Goal: Information Seeking & Learning: Check status

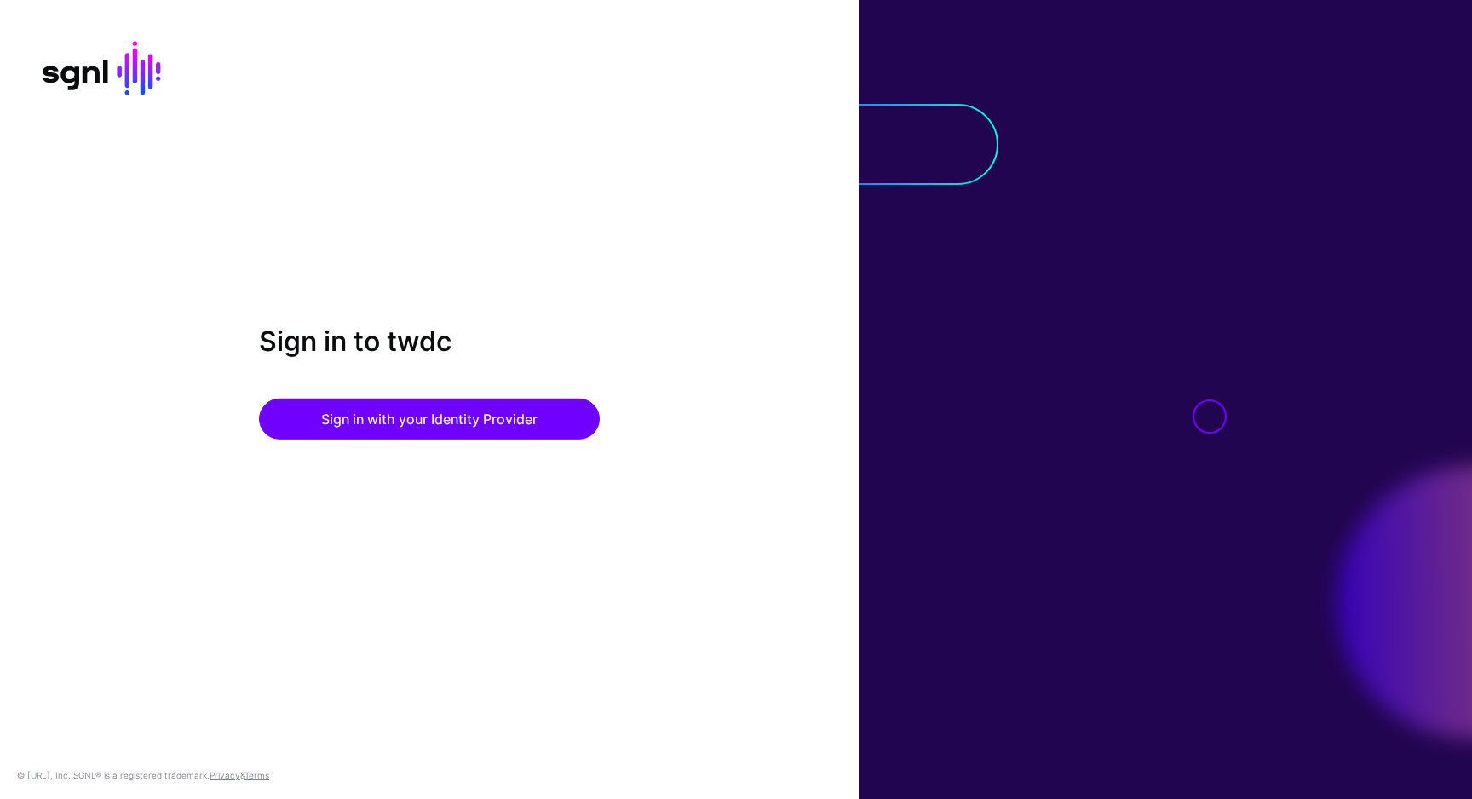
click at [325, 443] on div "Sign in to twdc Sign in with your Identity Provider" at bounding box center [429, 399] width 859 height 148
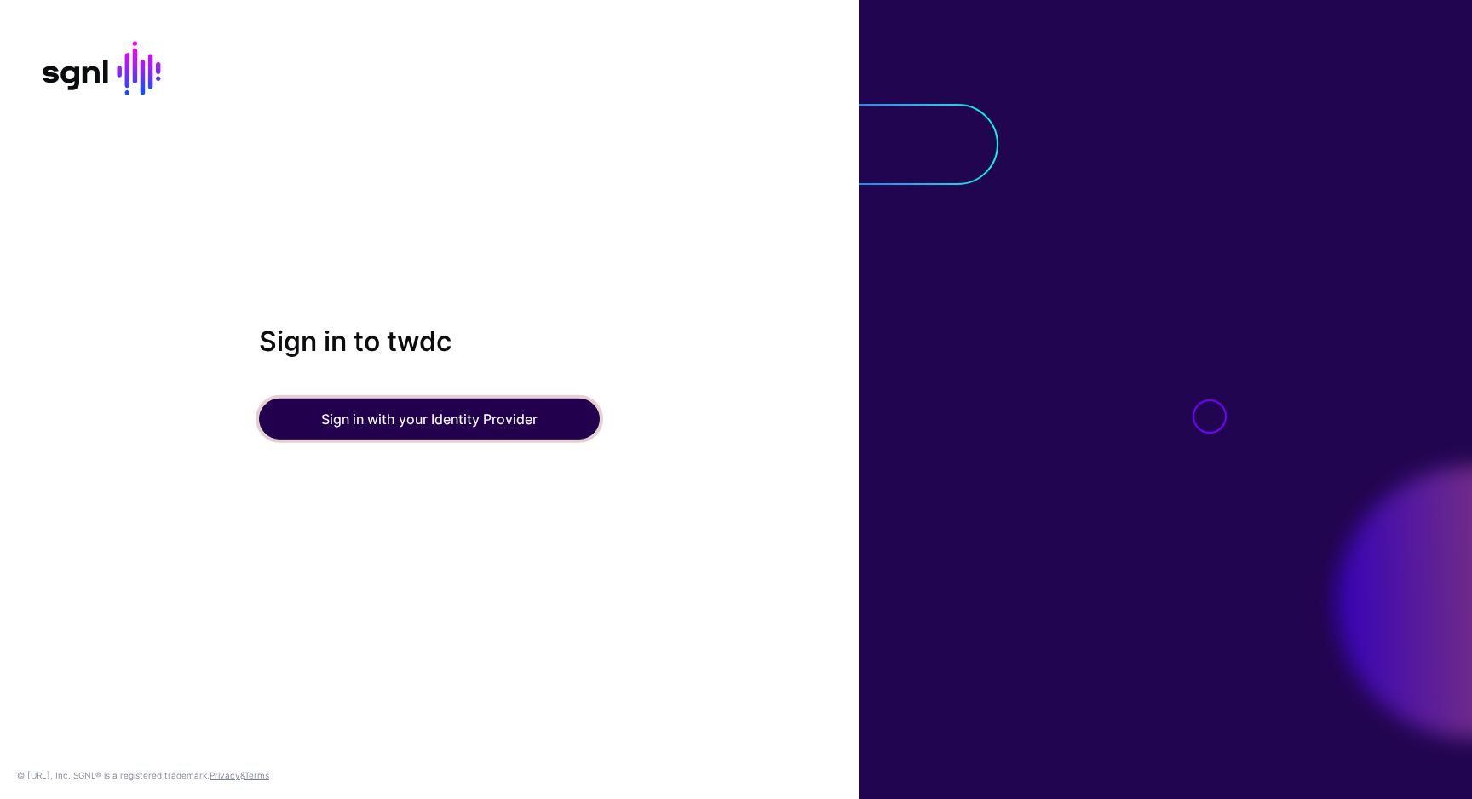
click at [346, 413] on button "Sign in with your Identity Provider" at bounding box center [429, 419] width 341 height 41
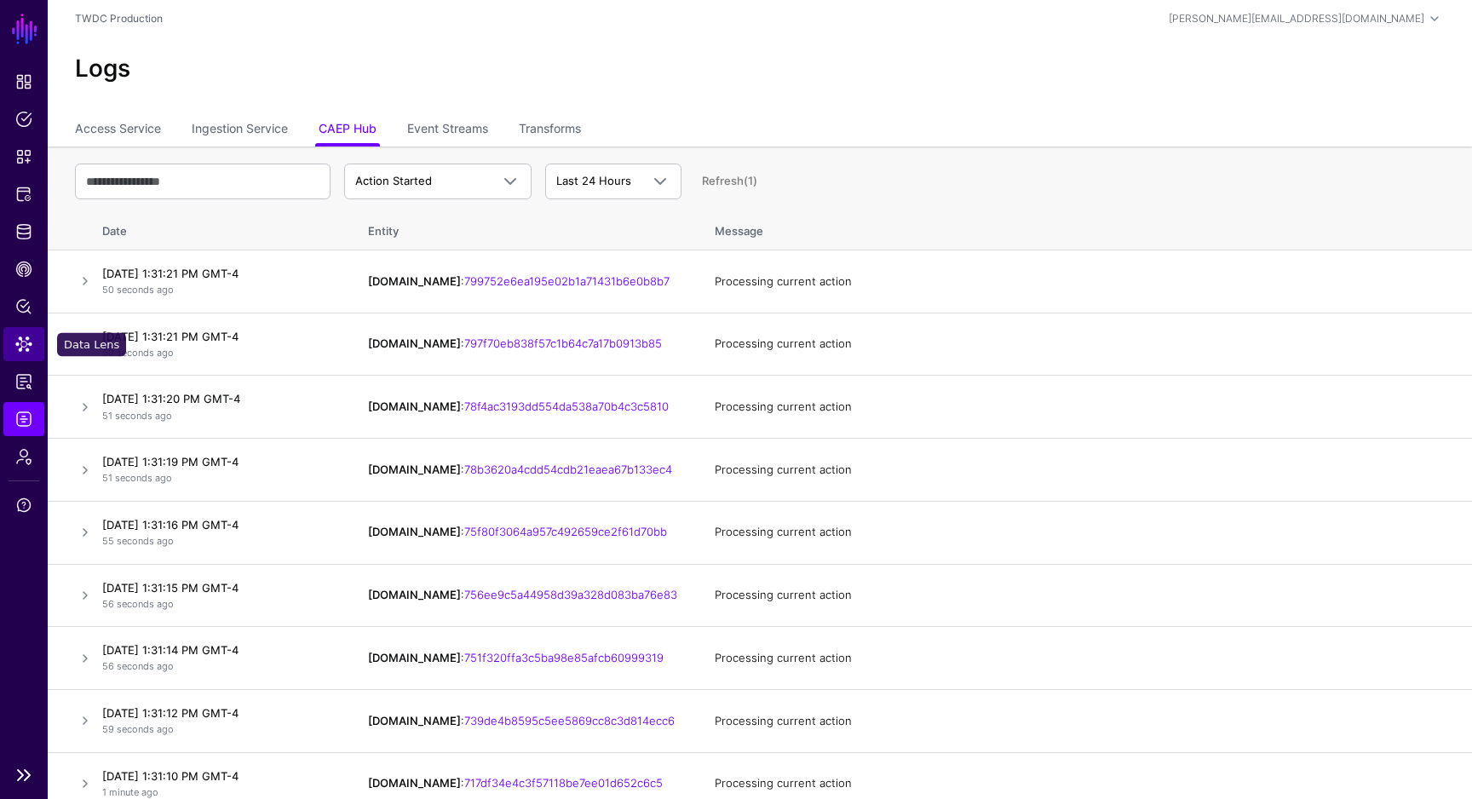
click at [26, 347] on span "Data Lens" at bounding box center [23, 344] width 17 height 17
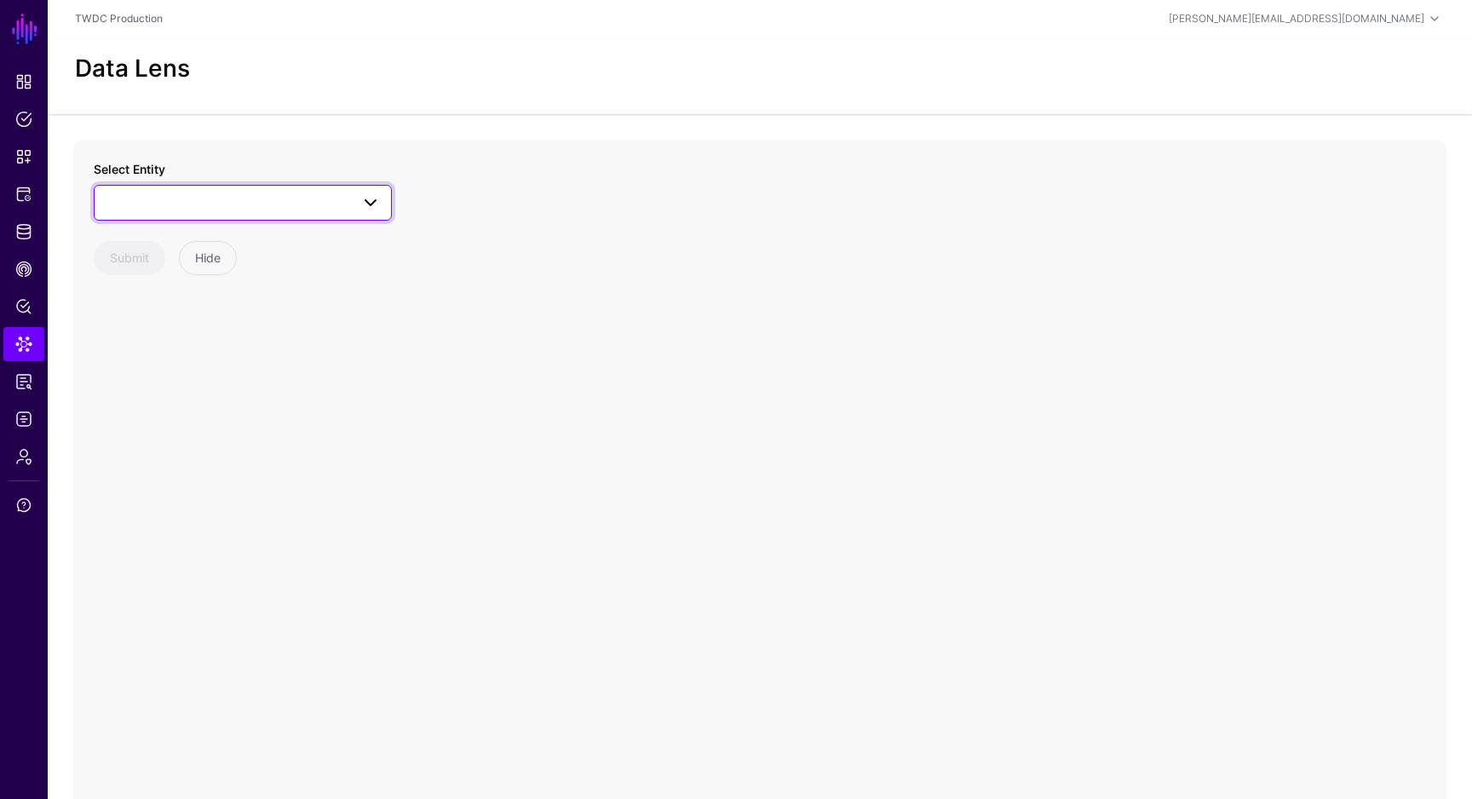
click at [223, 204] on span at bounding box center [243, 203] width 276 height 20
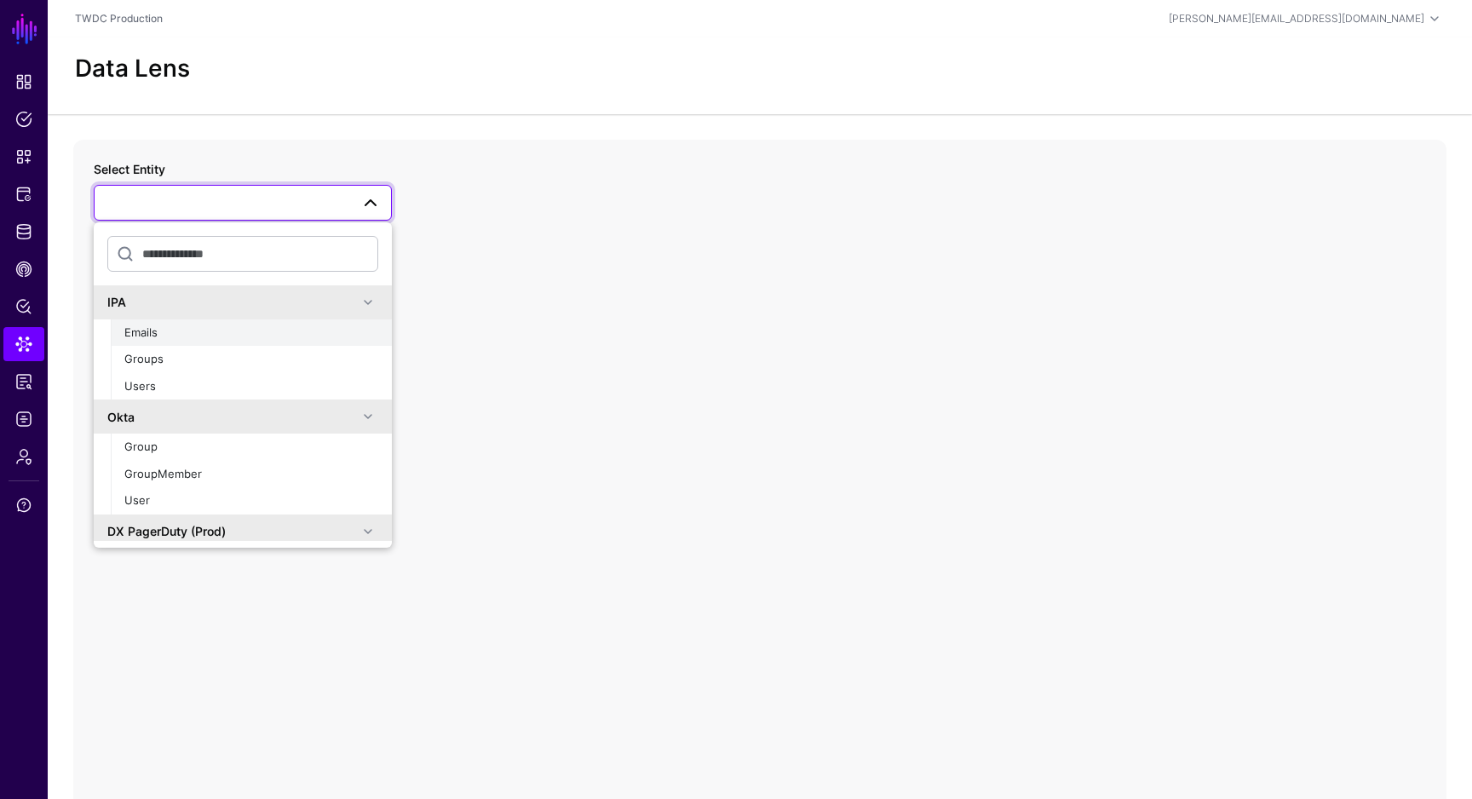
click at [173, 331] on div "Emails" at bounding box center [251, 333] width 254 height 17
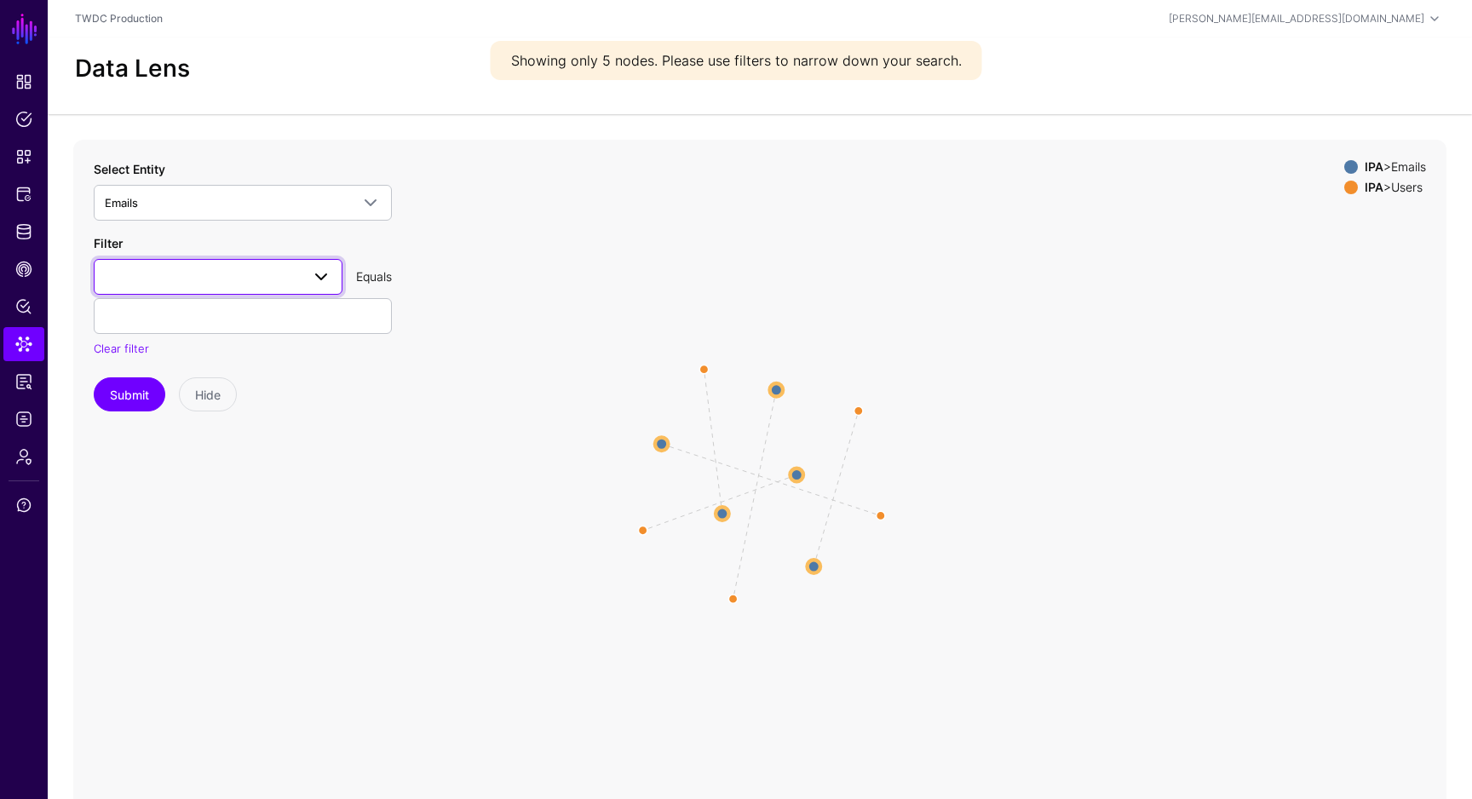
click at [199, 277] on span at bounding box center [218, 277] width 227 height 20
click at [169, 399] on div "value" at bounding box center [218, 399] width 222 height 17
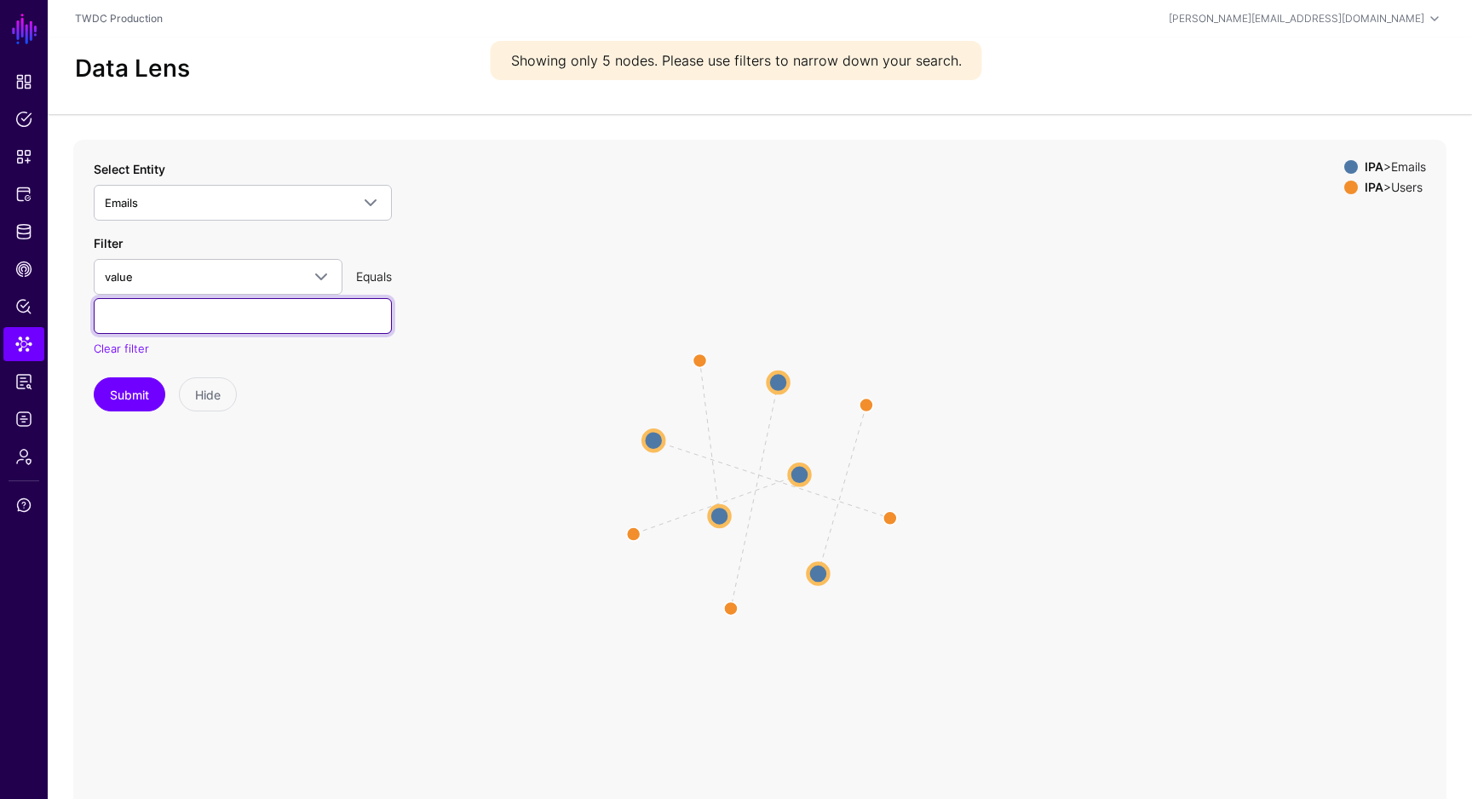
click at [216, 319] on input "text" at bounding box center [243, 316] width 298 height 36
paste input "**********"
type input "**********"
click at [142, 397] on button "Submit" at bounding box center [130, 394] width 72 height 34
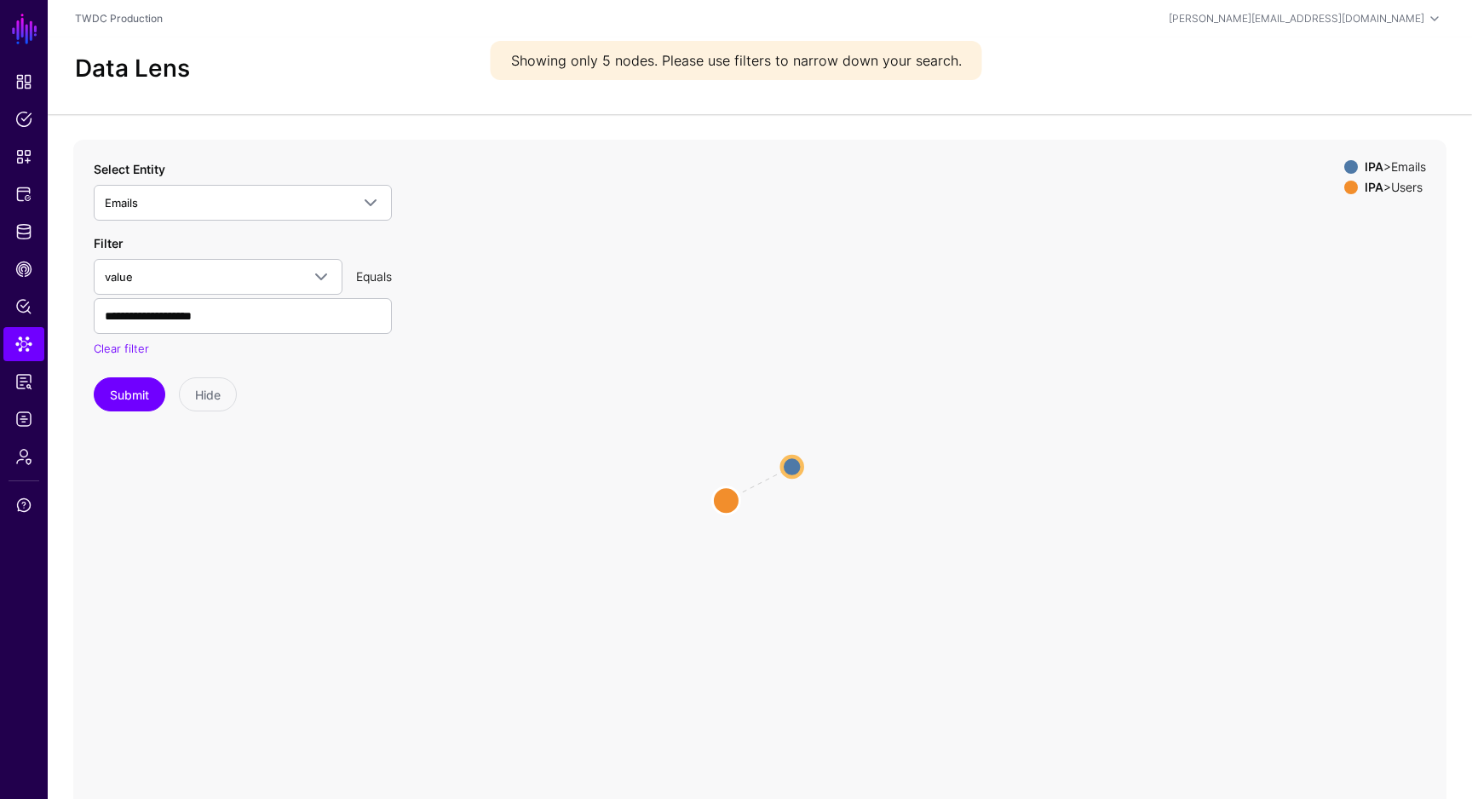
click at [726, 500] on circle at bounding box center [725, 500] width 27 height 27
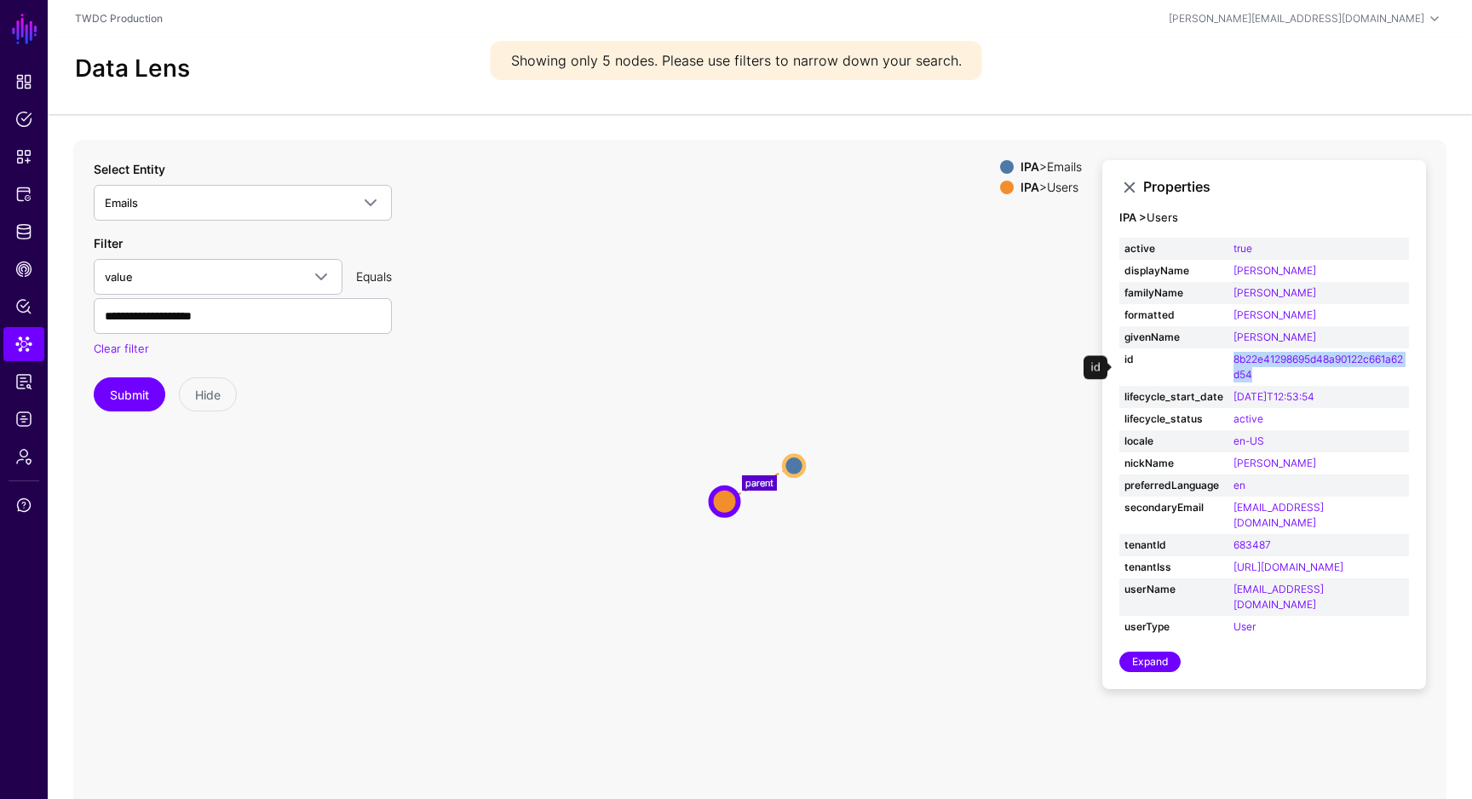
drag, startPoint x: 1281, startPoint y: 377, endPoint x: 1229, endPoint y: 362, distance: 54.2
click at [1229, 362] on td "8b22e41298695d48a90122c661a62d54" at bounding box center [1319, 366] width 181 height 37
copy link "8b22e41298695d48a90122c661a62d54"
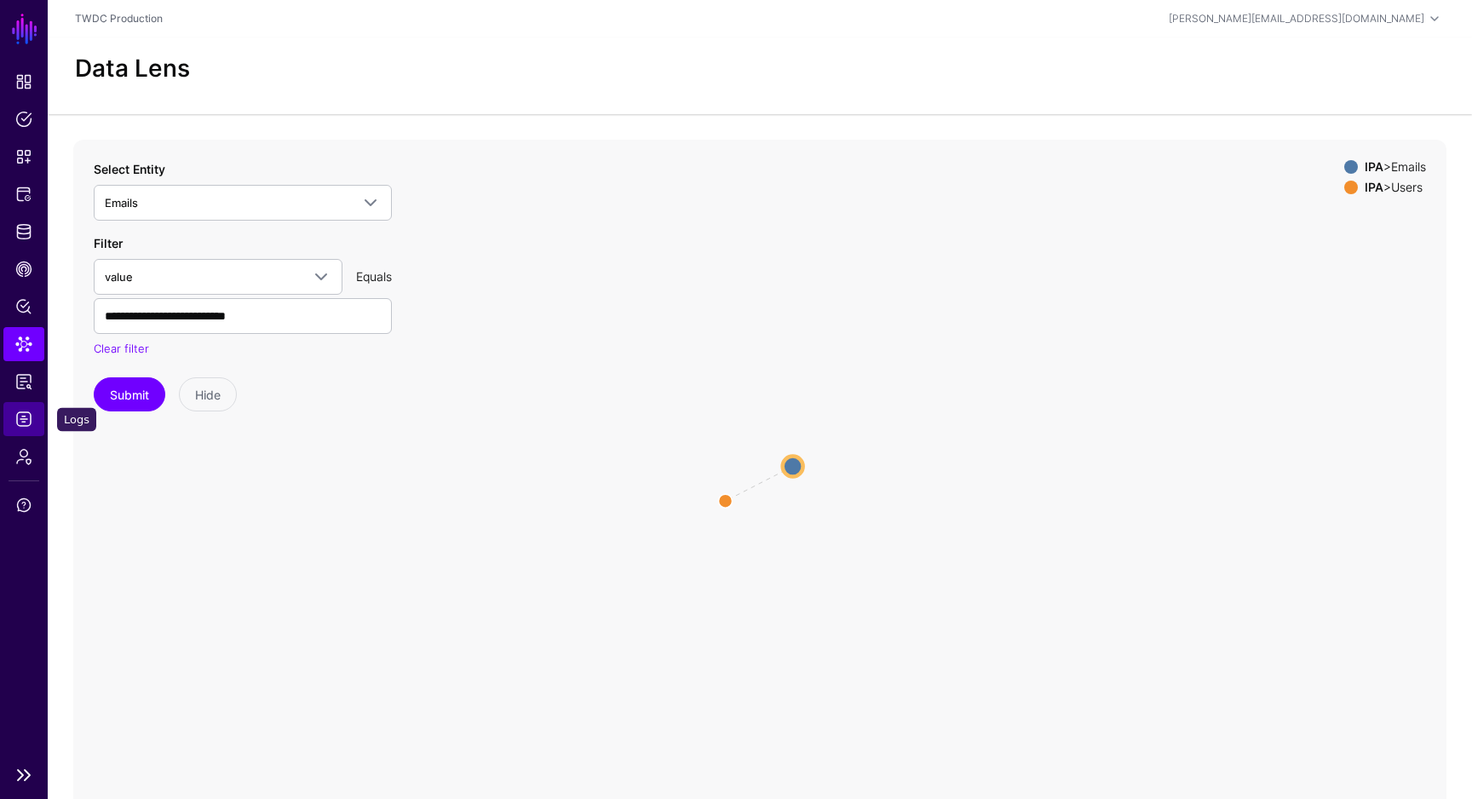
click at [30, 420] on span "Logs" at bounding box center [23, 419] width 17 height 17
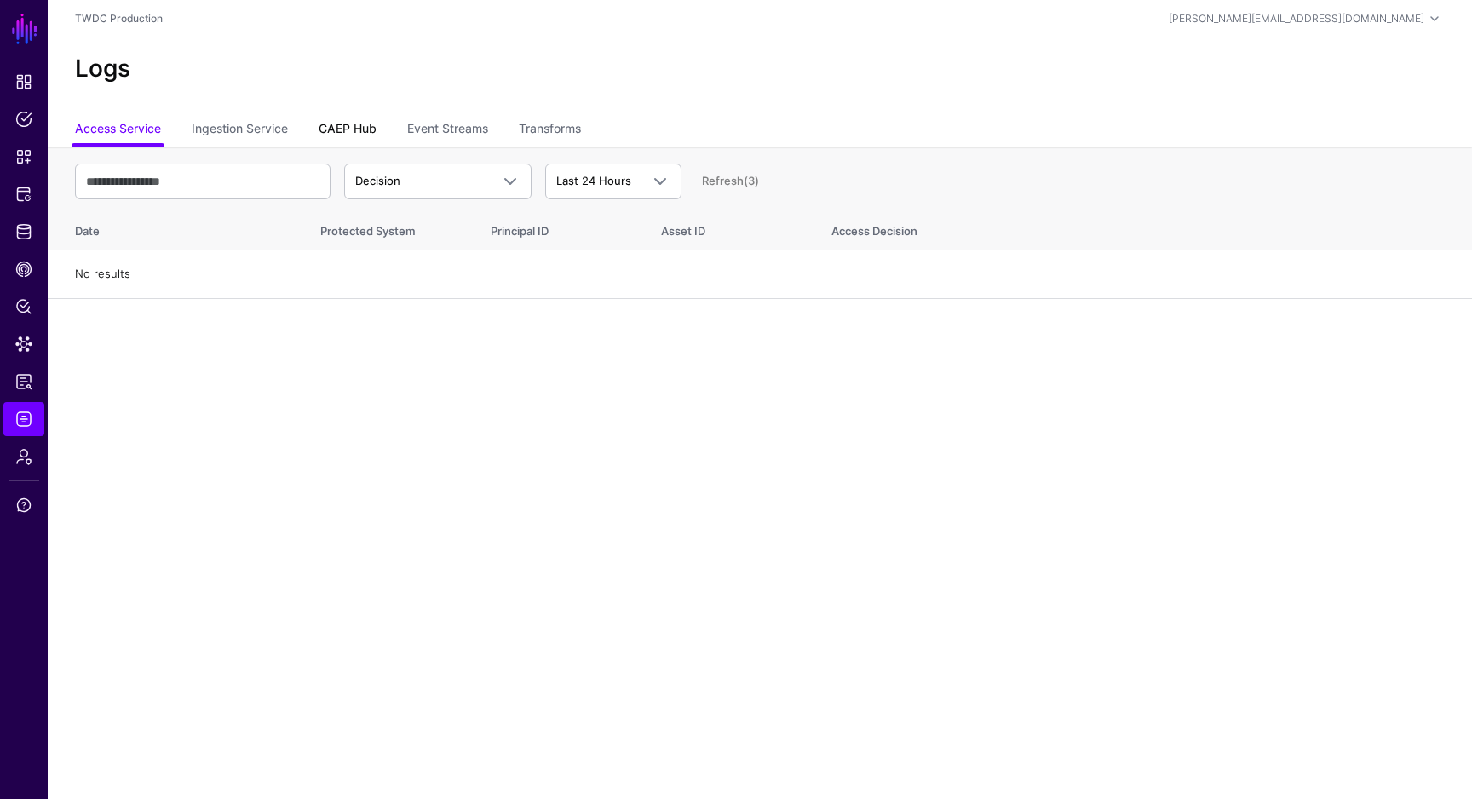
click at [353, 140] on link "CAEP Hub" at bounding box center [348, 130] width 58 height 32
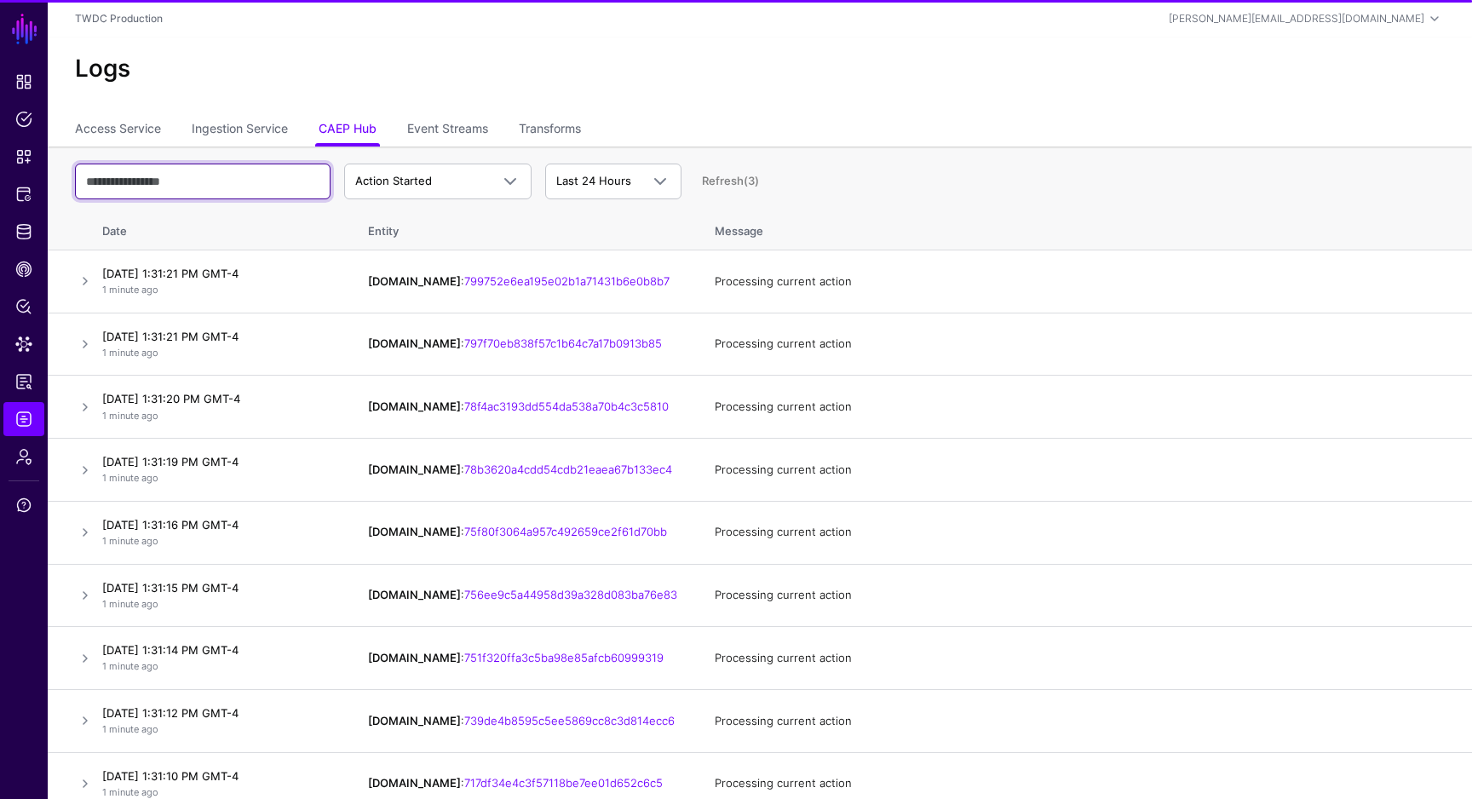
click at [253, 185] on input "text" at bounding box center [203, 182] width 256 height 36
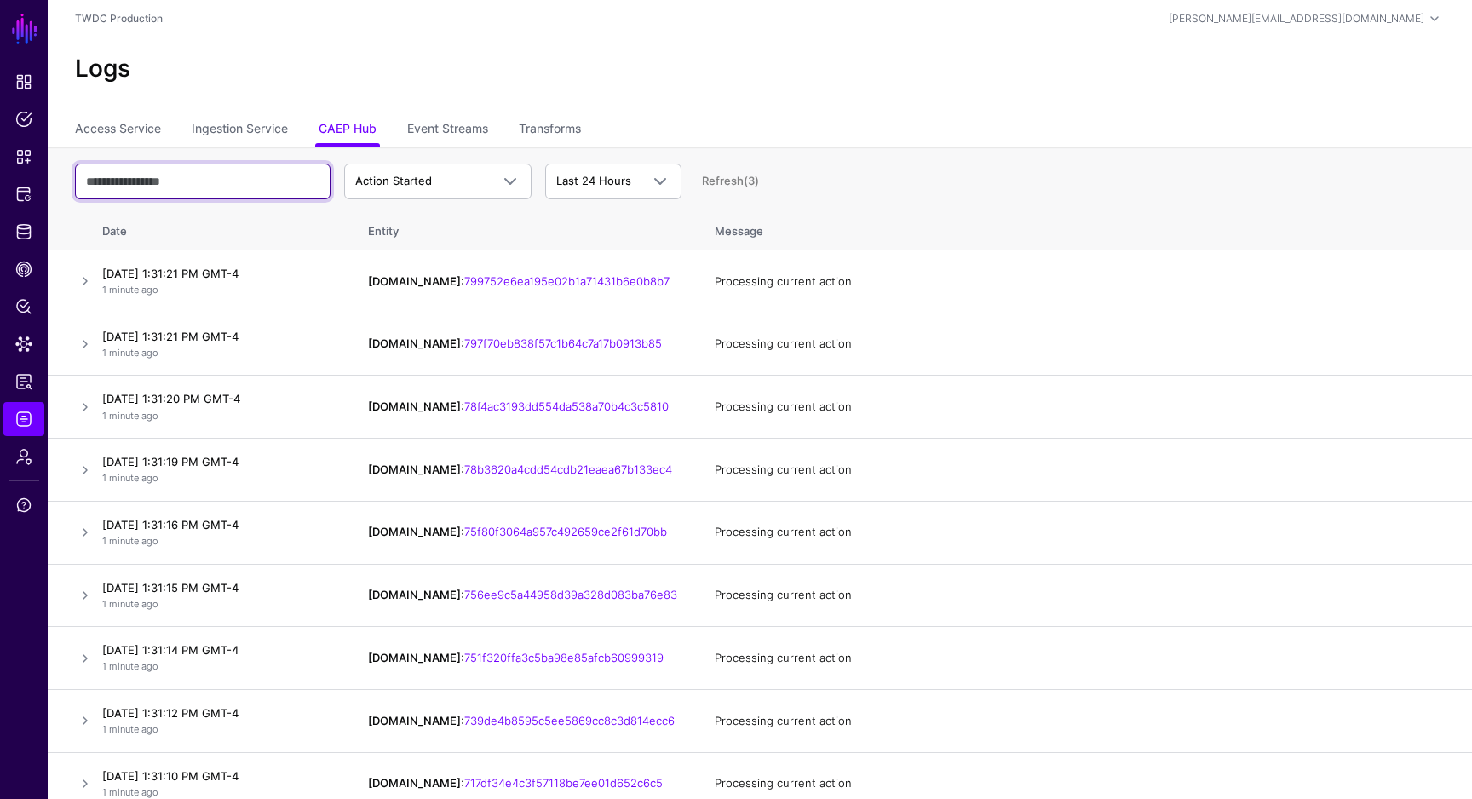
paste input "**********"
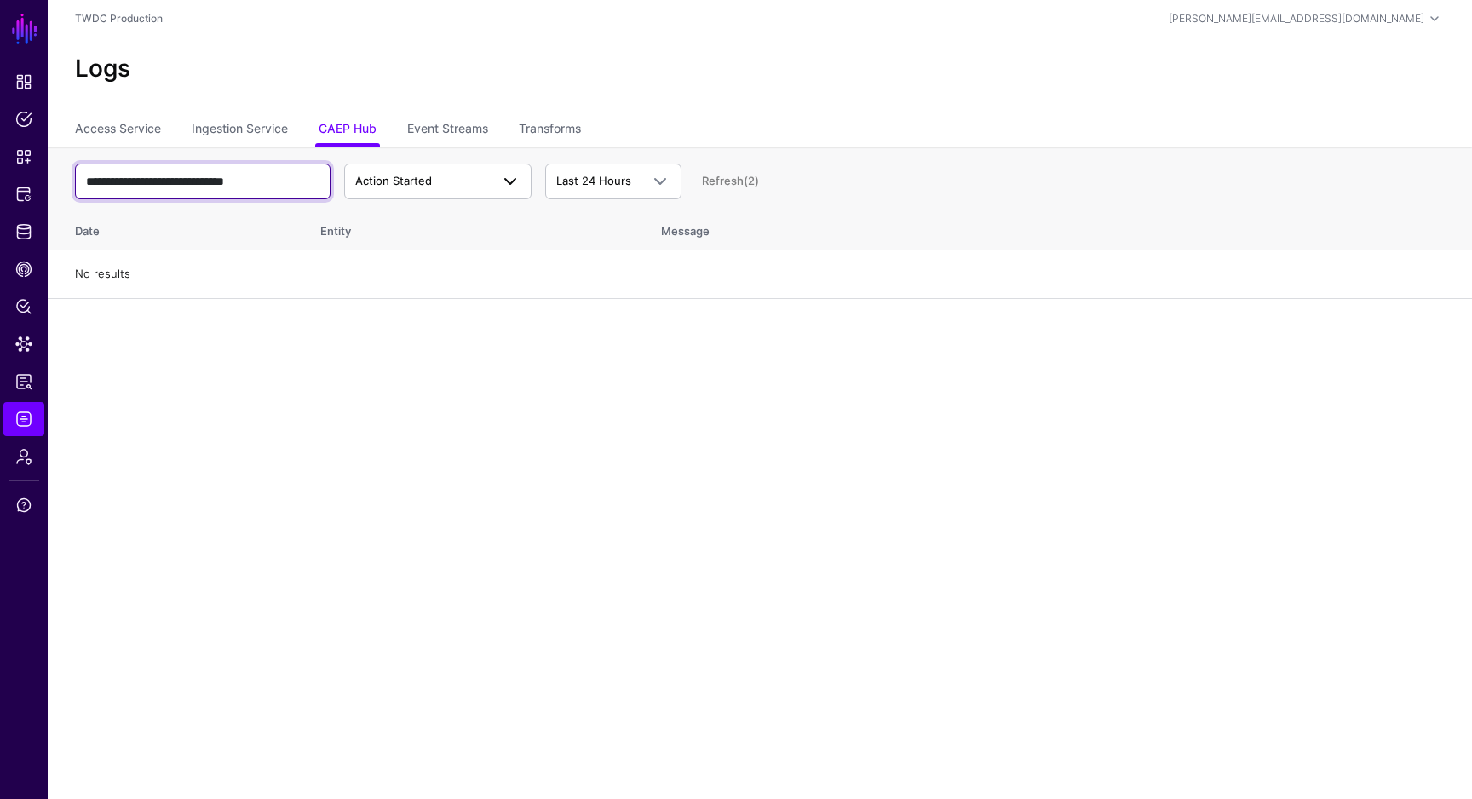
type input "**********"
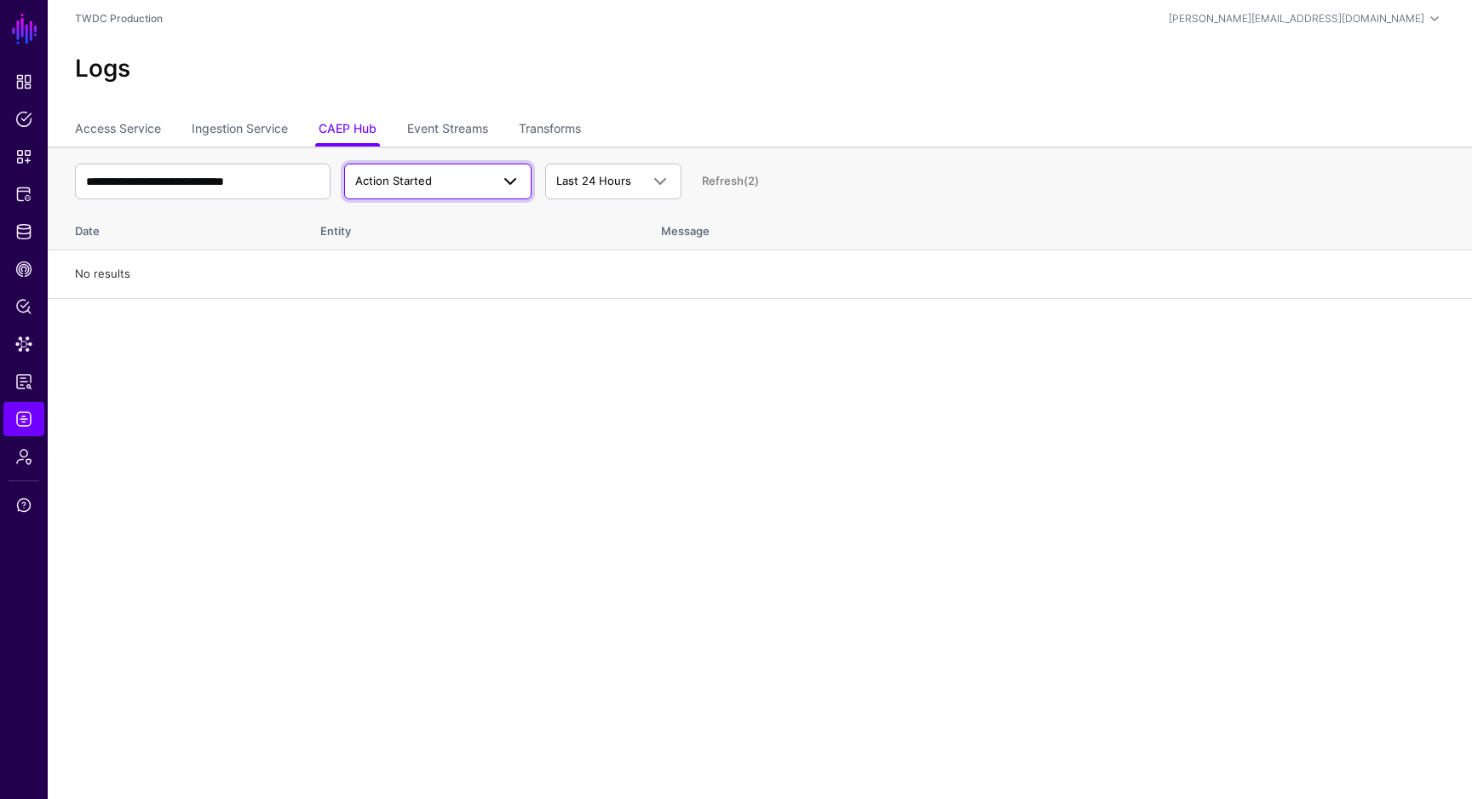
click at [424, 176] on span "Action Started" at bounding box center [393, 181] width 77 height 14
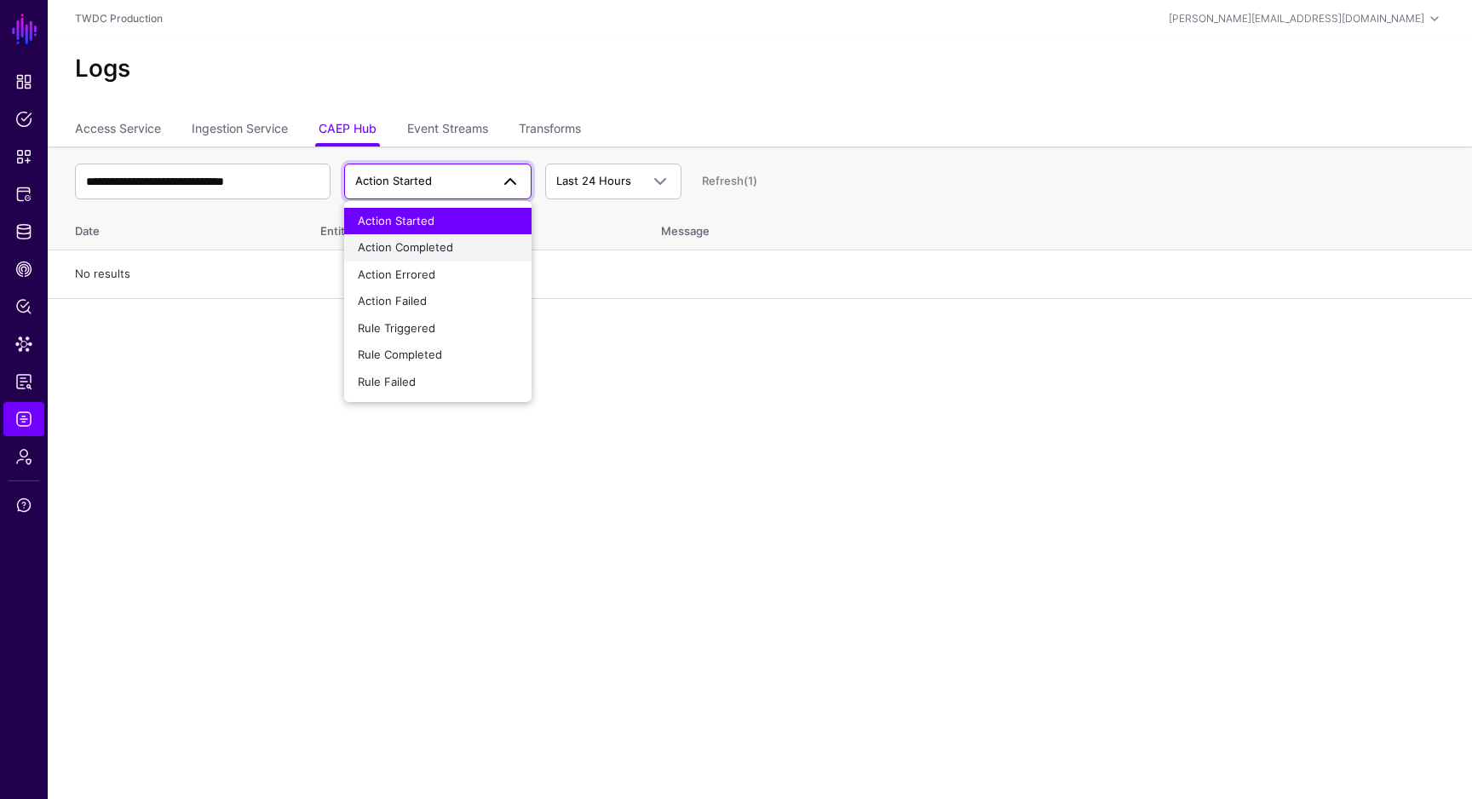
click at [425, 246] on span "Action Completed" at bounding box center [405, 247] width 95 height 14
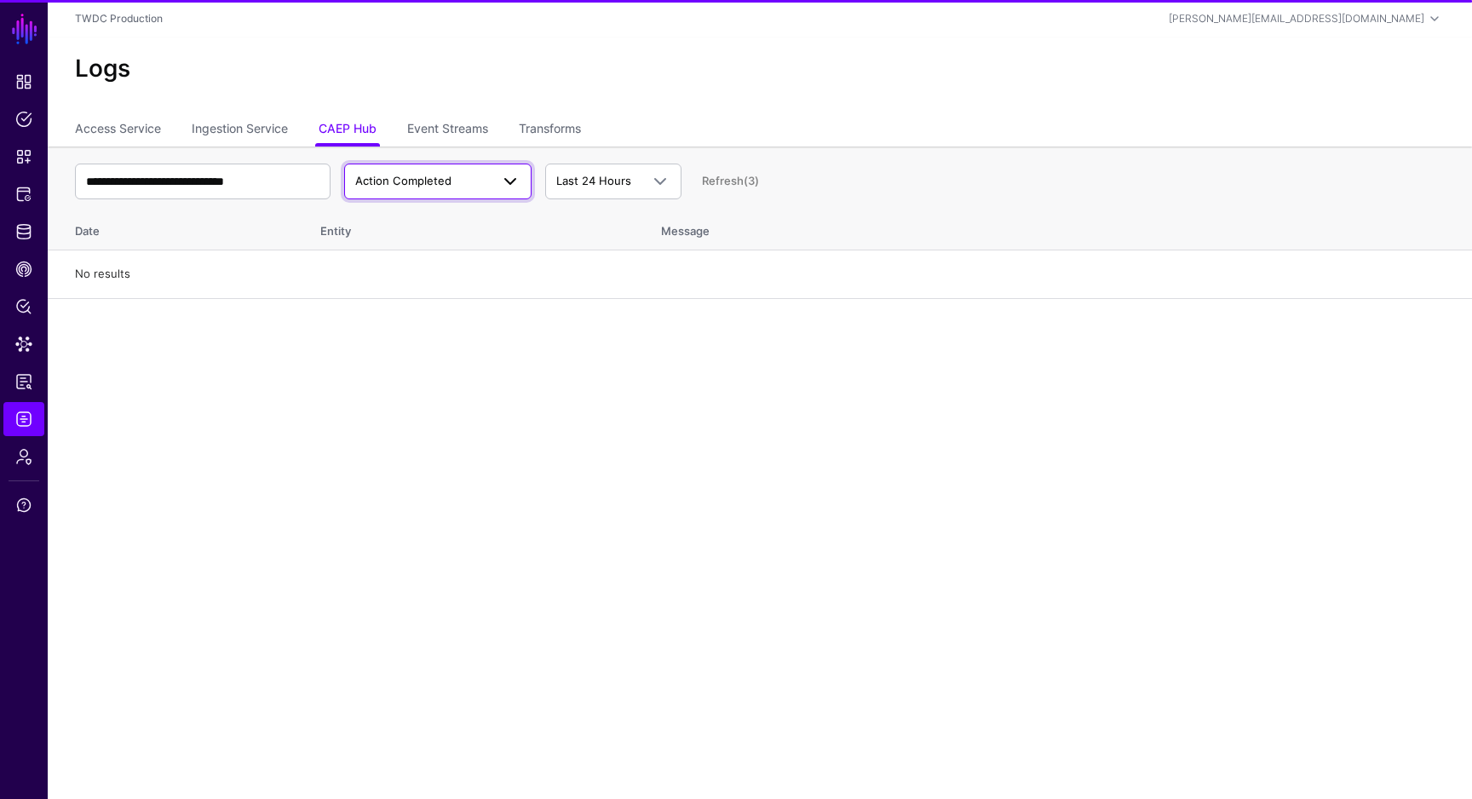
click at [434, 188] on span "Action Completed" at bounding box center [422, 181] width 135 height 17
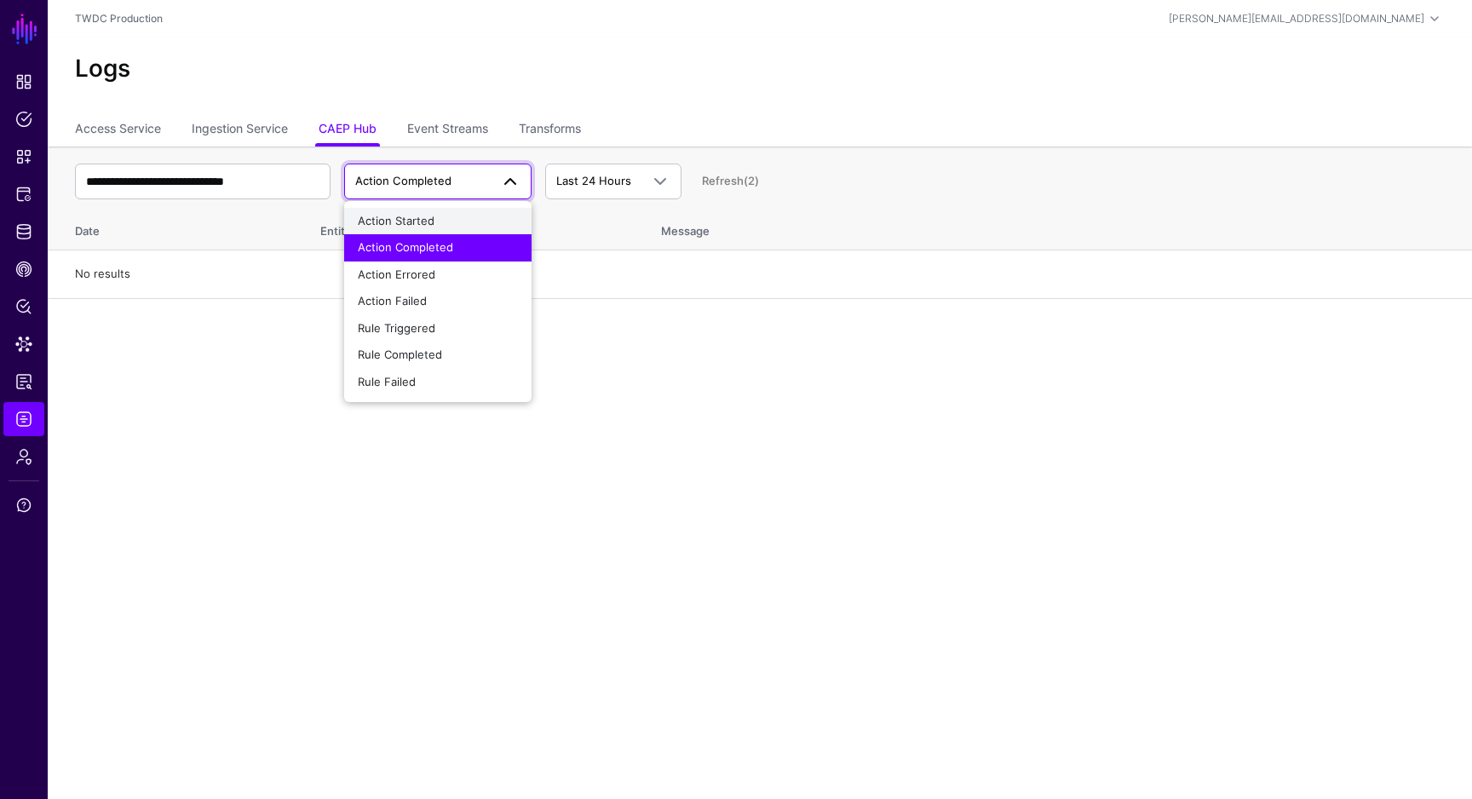
click at [428, 222] on span "Action Started" at bounding box center [396, 221] width 77 height 14
